Goal: Task Accomplishment & Management: Use online tool/utility

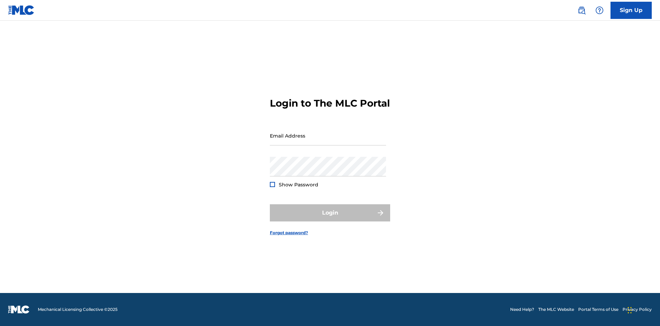
scroll to position [9, 0]
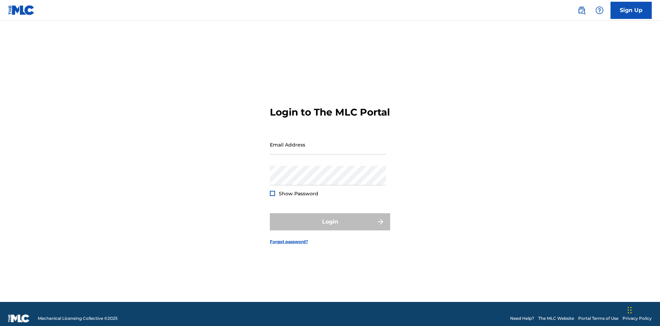
scroll to position [9, 0]
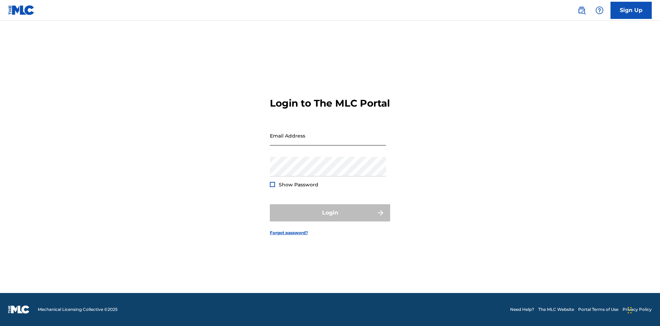
click at [328, 141] on input "Email Address" at bounding box center [328, 136] width 116 height 20
type input "Duke.McTesterson@gmail.com"
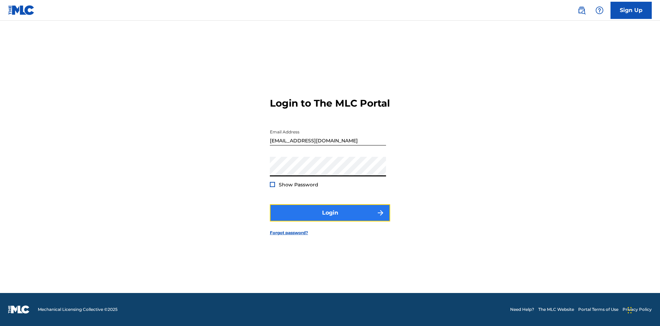
click at [330, 218] on button "Login" at bounding box center [330, 212] width 120 height 17
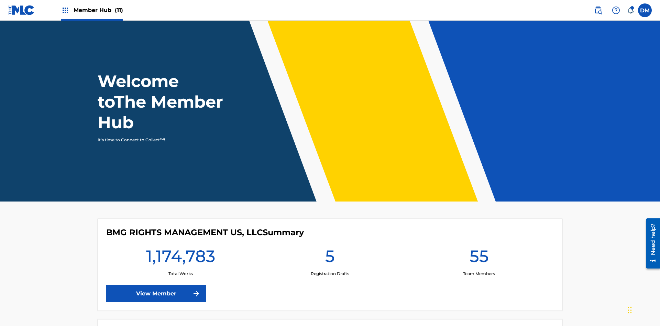
click at [98, 10] on span "Member Hub (11)" at bounding box center [98, 10] width 49 height 8
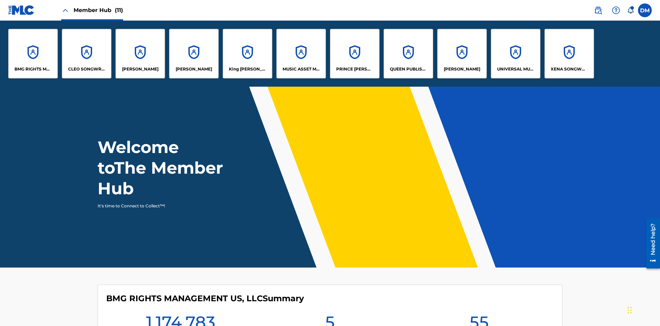
scroll to position [25, 0]
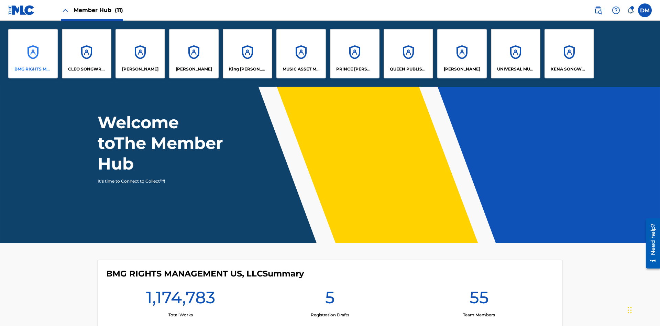
click at [33, 69] on p "BMG RIGHTS MANAGEMENT US, LLC" at bounding box center [32, 69] width 37 height 6
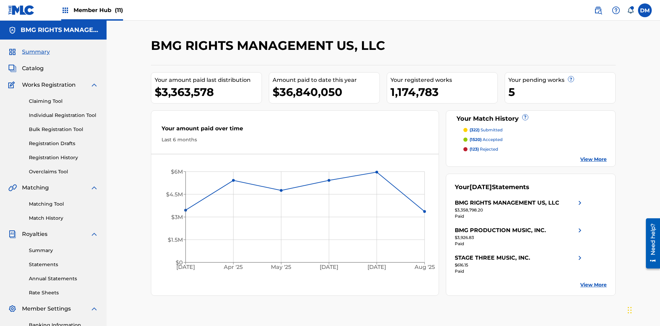
scroll to position [100, 0]
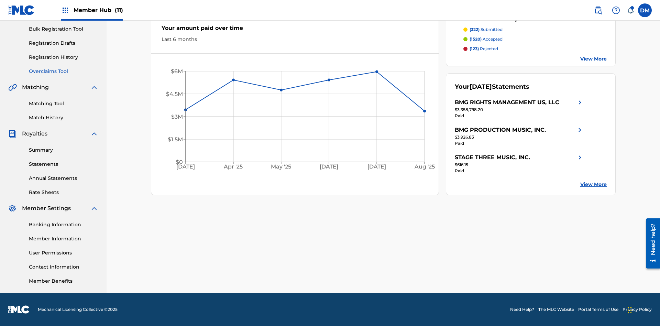
click at [64, 71] on link "Overclaims Tool" at bounding box center [63, 71] width 69 height 7
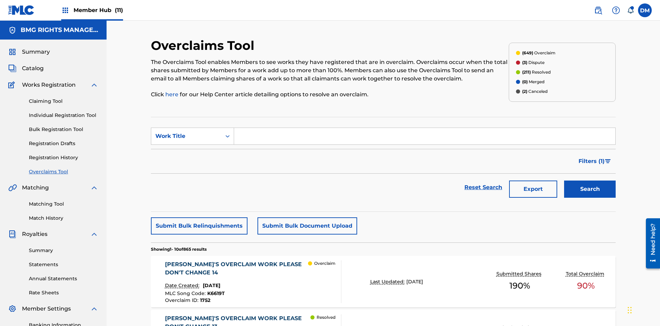
scroll to position [88, 0]
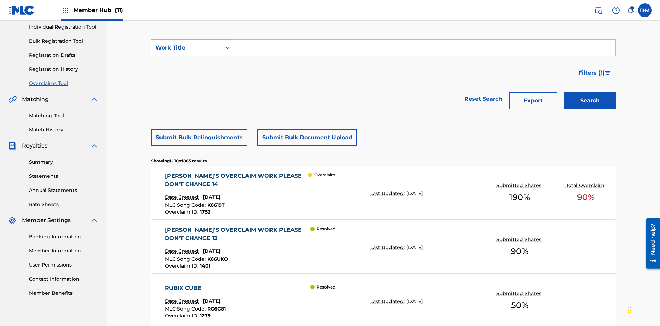
click at [186, 48] on div "Work Title" at bounding box center [186, 48] width 62 height 8
click at [192, 65] on div "MLC Song Code" at bounding box center [192, 64] width 82 height 17
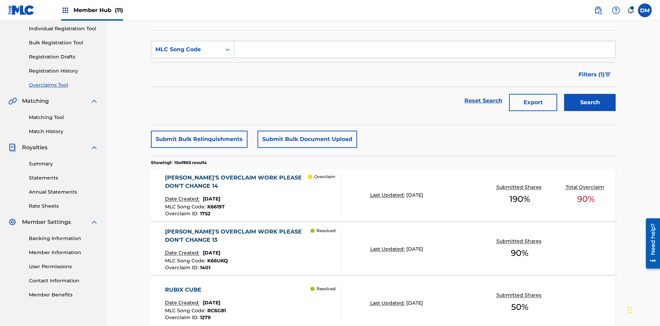
click at [424, 49] on input "Search Form" at bounding box center [424, 49] width 381 height 16
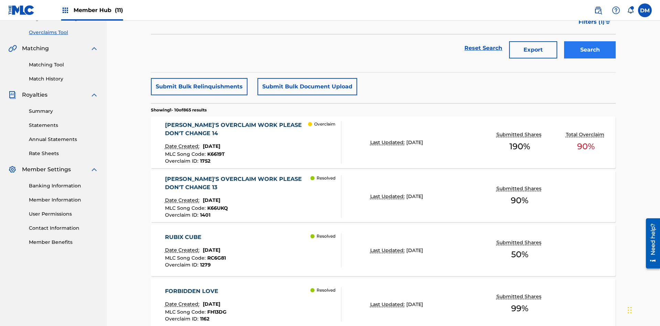
type input "K6619T"
click at [590, 50] on button "Search" at bounding box center [590, 49] width 52 height 17
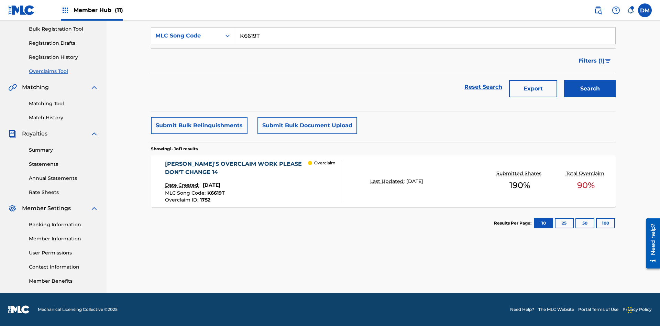
click at [204, 200] on span "1752" at bounding box center [205, 200] width 10 height 6
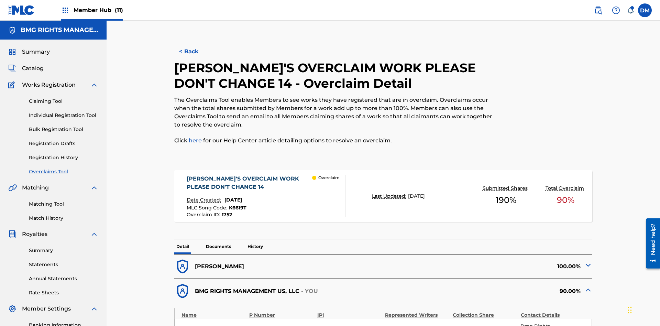
scroll to position [19, 0]
